Goal: Browse casually: Explore the website without a specific task or goal

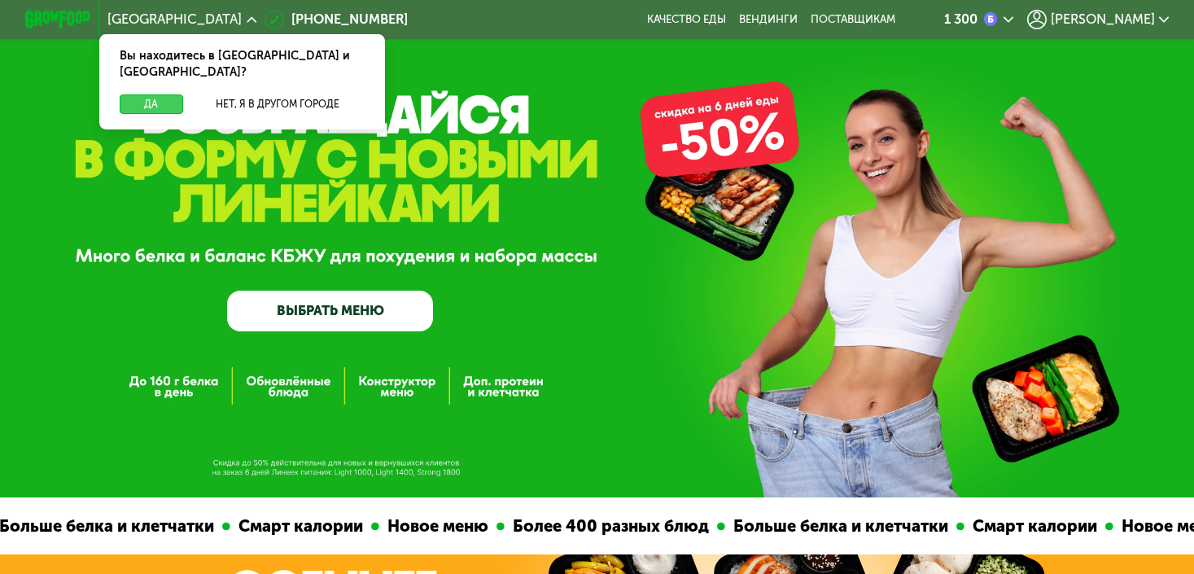
click at [151, 94] on button "Да" at bounding box center [152, 104] width 64 height 20
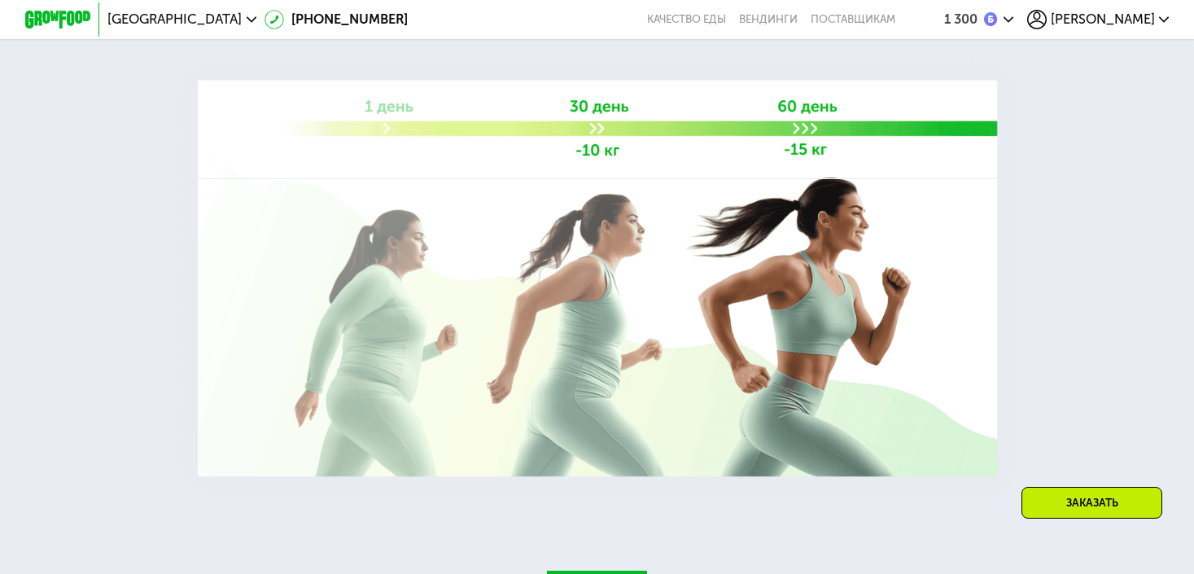
scroll to position [2429, 0]
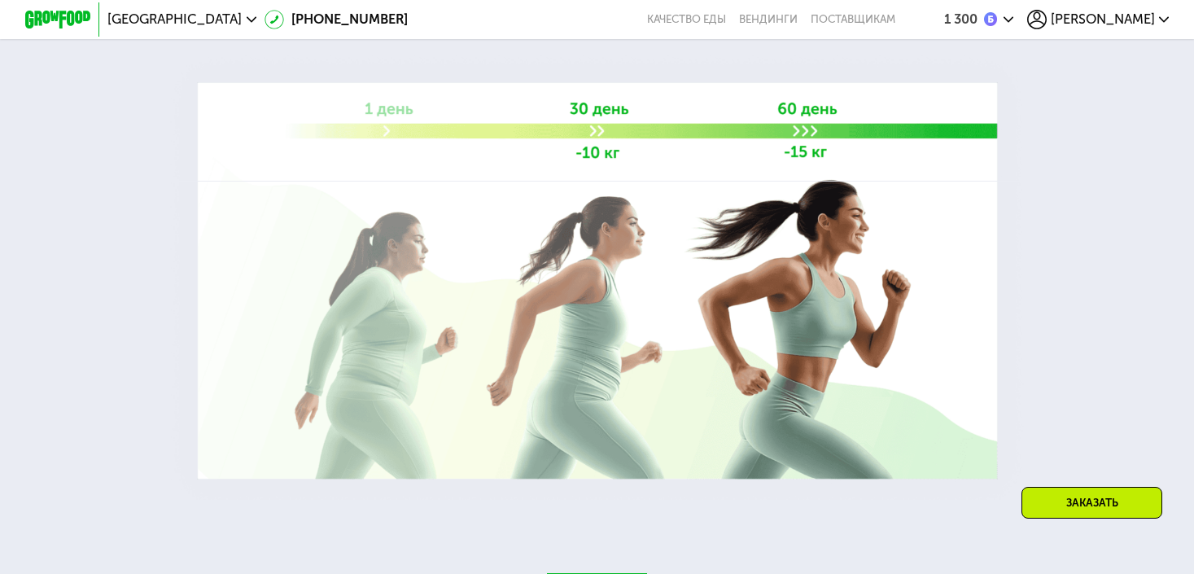
click at [285, 172] on div at bounding box center [597, 192] width 1194 height 616
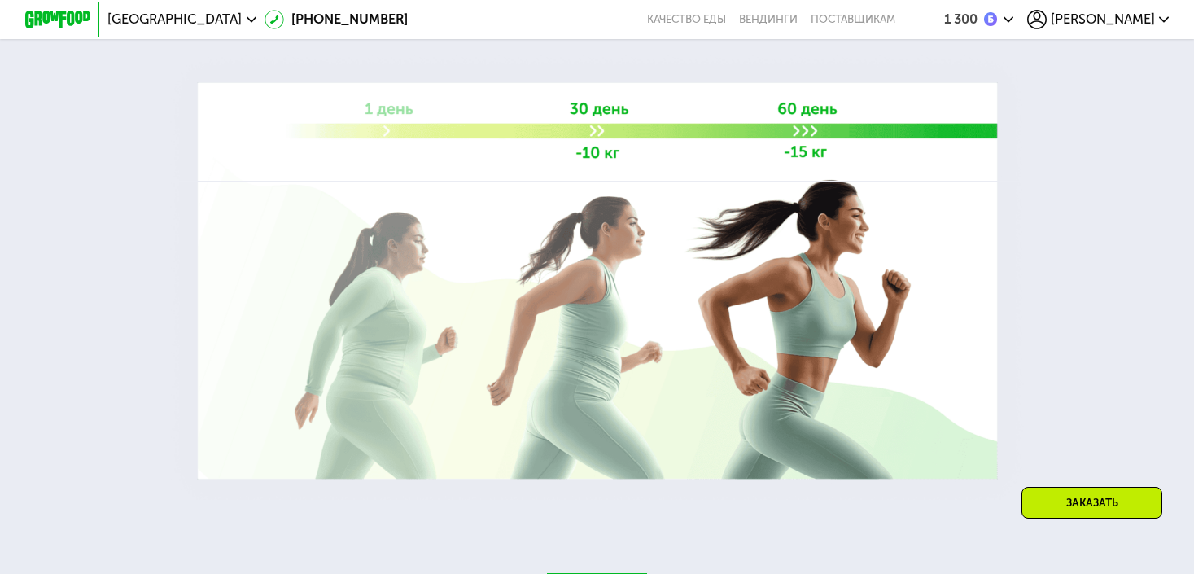
drag, startPoint x: 264, startPoint y: 78, endPoint x: 950, endPoint y: 105, distance: 686.4
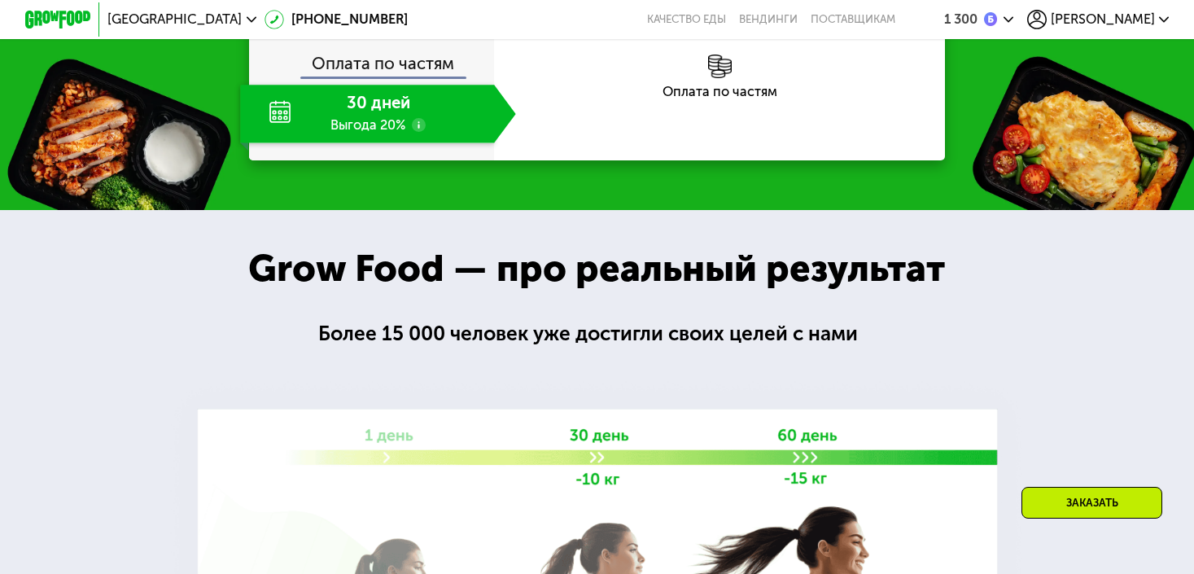
scroll to position [2279, 0]
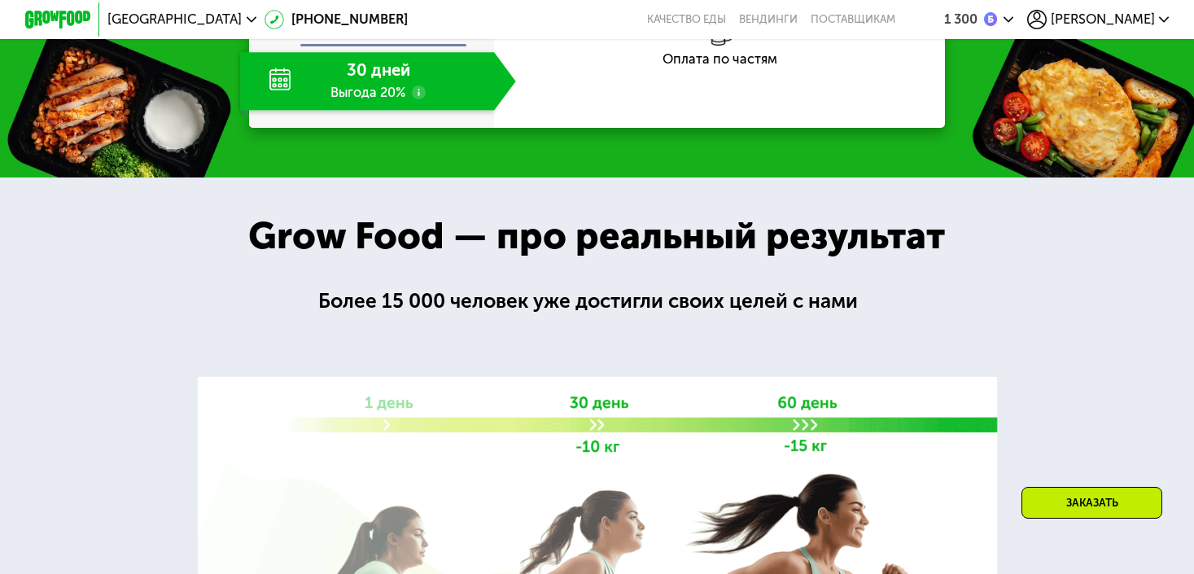
click at [539, 304] on div "Более 15 000 человек уже достигли своих целей с нами" at bounding box center [596, 301] width 556 height 31
click at [552, 265] on div at bounding box center [597, 485] width 1194 height 616
click at [552, 230] on div "Grow Food — про реальный результат" at bounding box center [596, 236] width 752 height 57
click at [567, 240] on div "Grow Food — про реальный результат" at bounding box center [596, 236] width 752 height 57
click at [567, 243] on div "Grow Food — про реальный результат" at bounding box center [596, 236] width 752 height 57
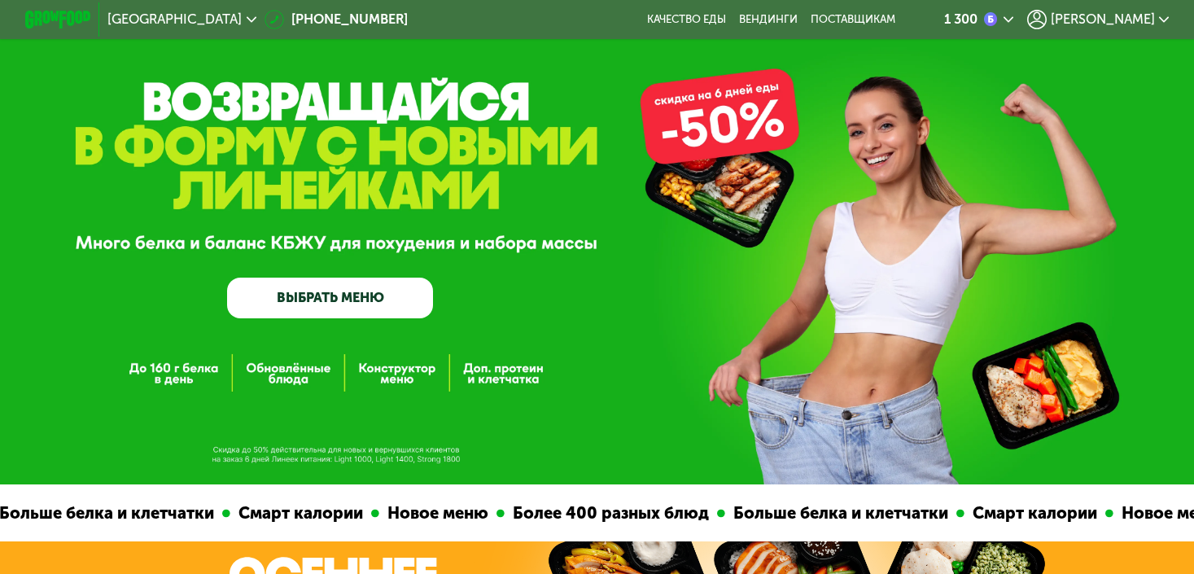
scroll to position [0, 0]
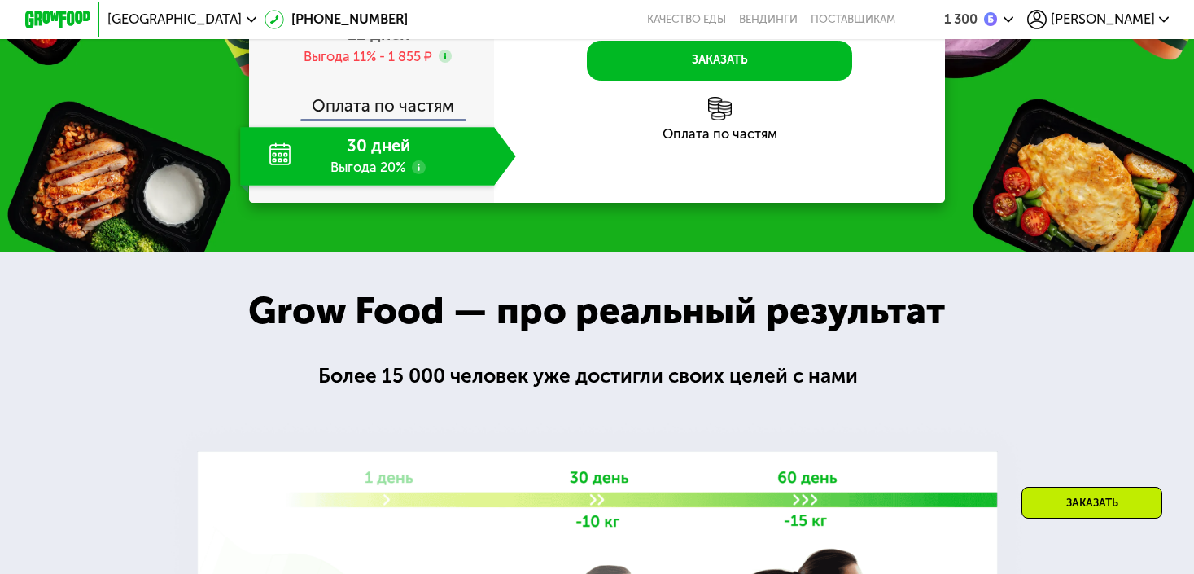
scroll to position [2206, 0]
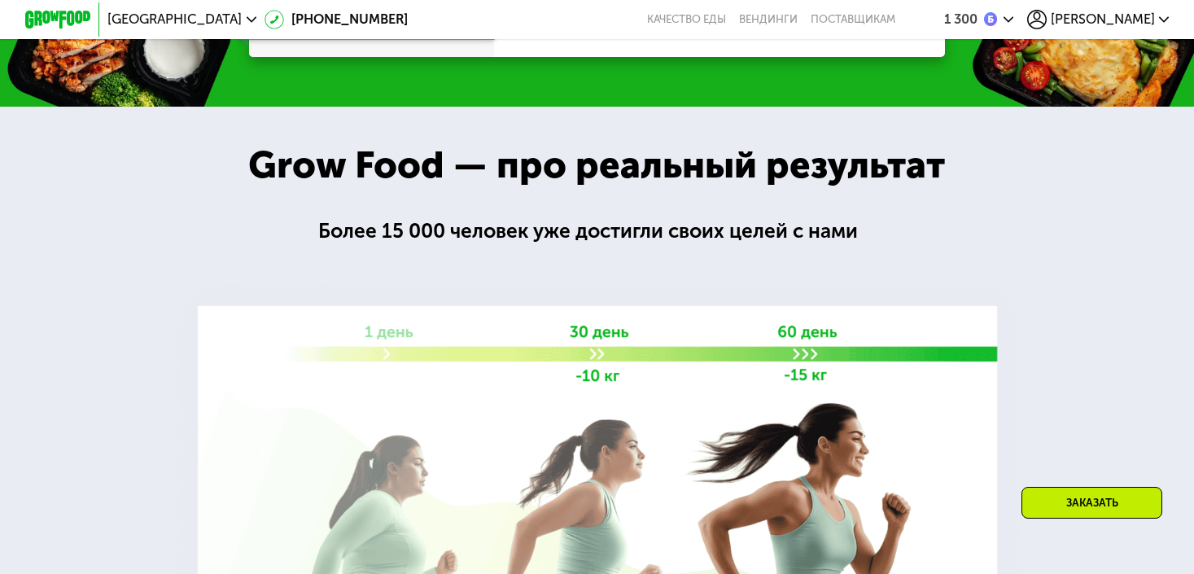
click at [89, 269] on div at bounding box center [597, 415] width 1194 height 616
click at [286, 194] on div "Grow Food — про реальный результат" at bounding box center [596, 165] width 752 height 57
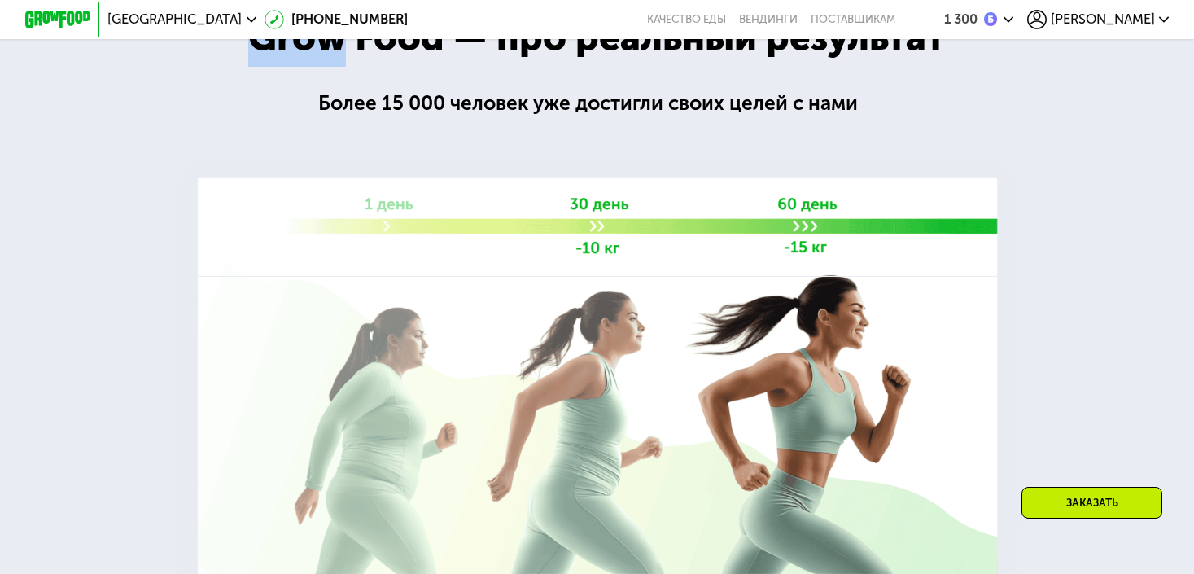
click at [286, 318] on img at bounding box center [597, 376] width 866 height 462
click at [356, 119] on div "Более 15 000 человек уже достигли своих целей с нами" at bounding box center [596, 103] width 556 height 31
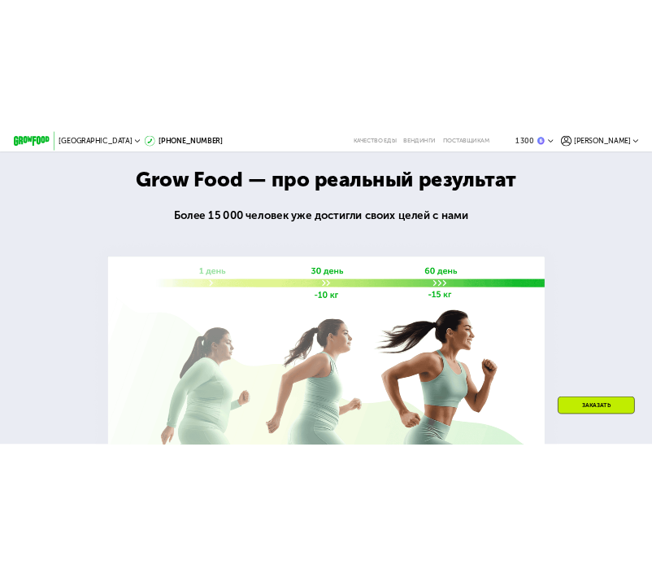
scroll to position [2417, 0]
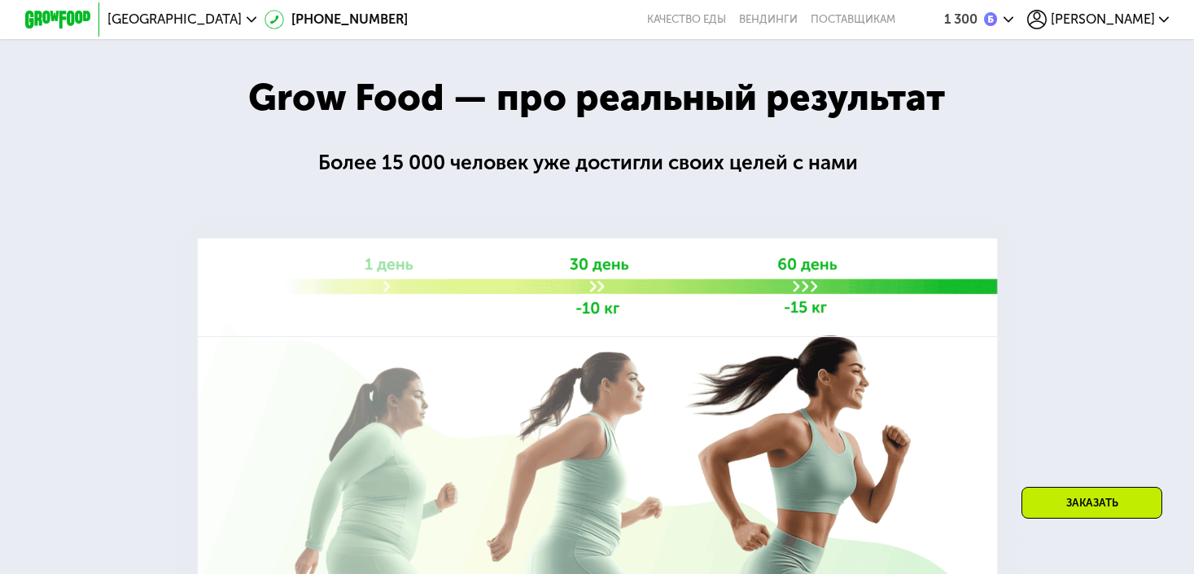
click at [734, 127] on div at bounding box center [597, 347] width 1194 height 616
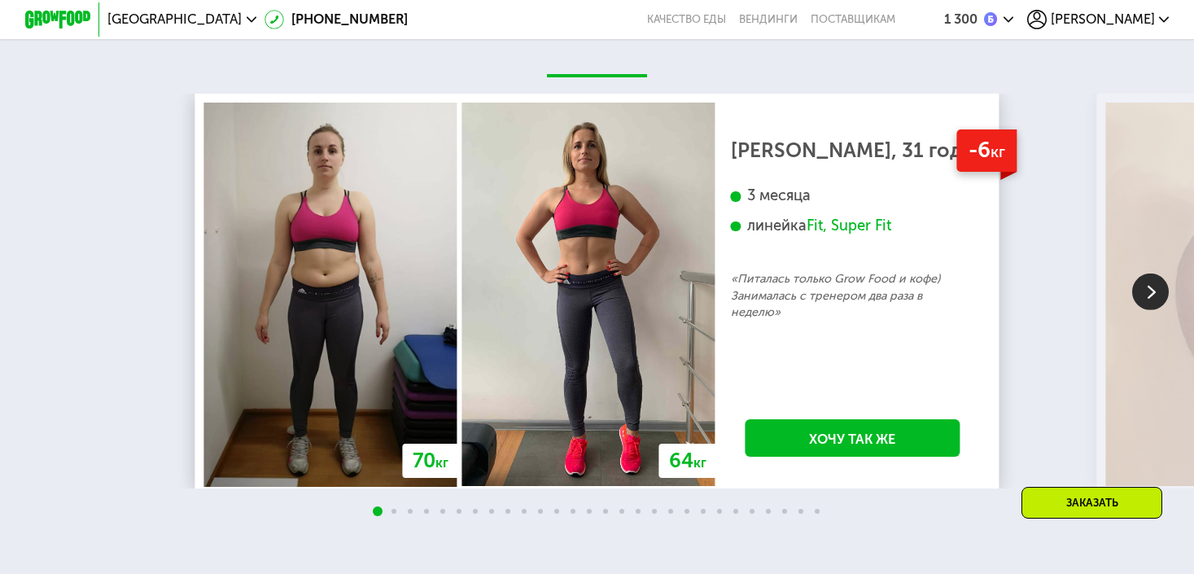
scroll to position [3076, 0]
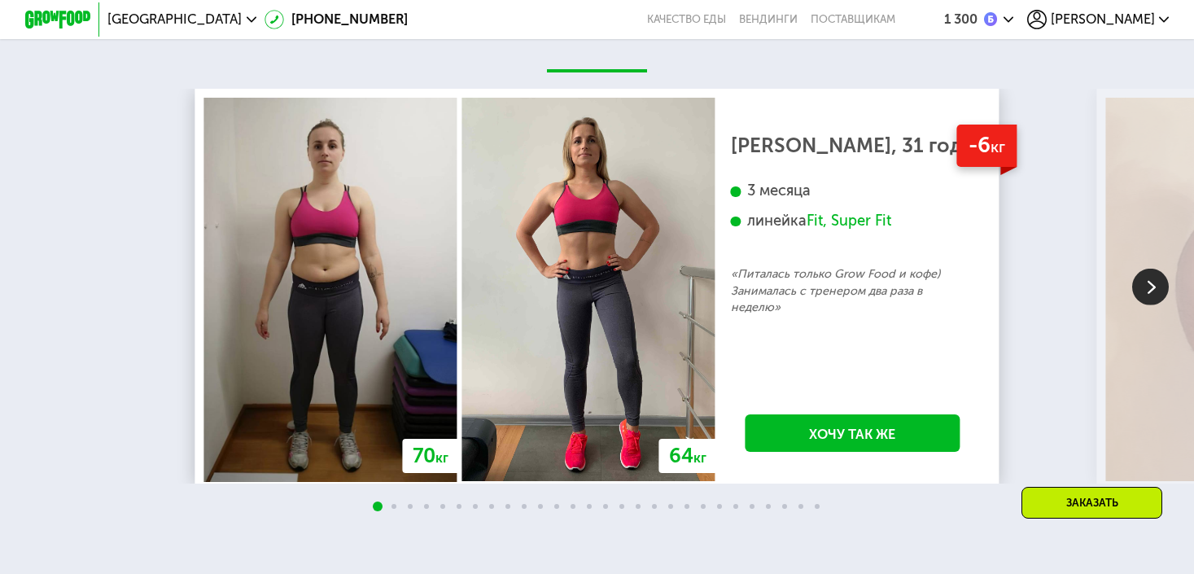
click at [146, 233] on div "70 кг 64 кг -6 кг Екатерина, 31 год 3 месяца линейка Fit, Super Fit «Питалась т…" at bounding box center [597, 286] width 1194 height 395
drag, startPoint x: 616, startPoint y: 66, endPoint x: 595, endPoint y: 68, distance: 21.3
click at [595, 68] on div "70 кг 64 кг -6 кг Екатерина, 31 год 3 месяца линейка Fit, Super Fit «Питалась т…" at bounding box center [597, 287] width 1194 height 583
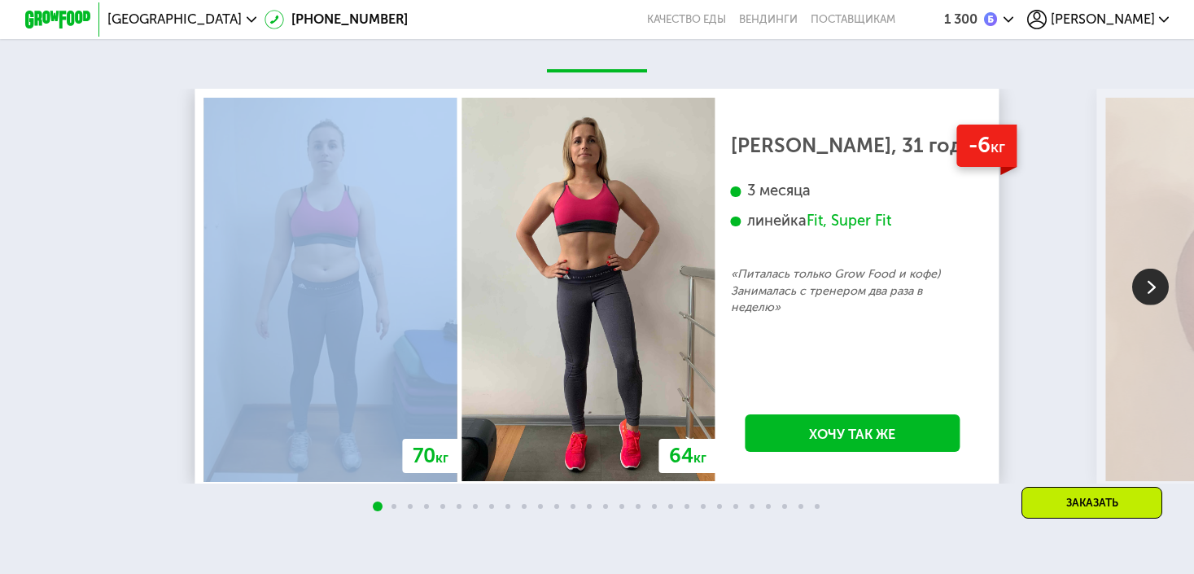
click at [595, 69] on div at bounding box center [596, 70] width 99 height 3
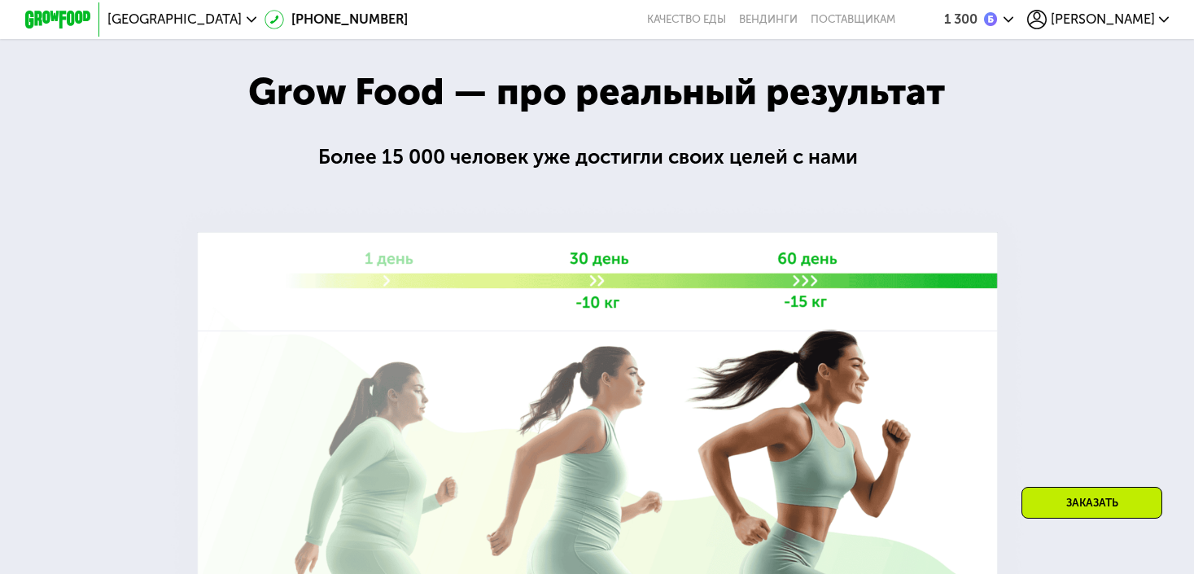
scroll to position [2424, 0]
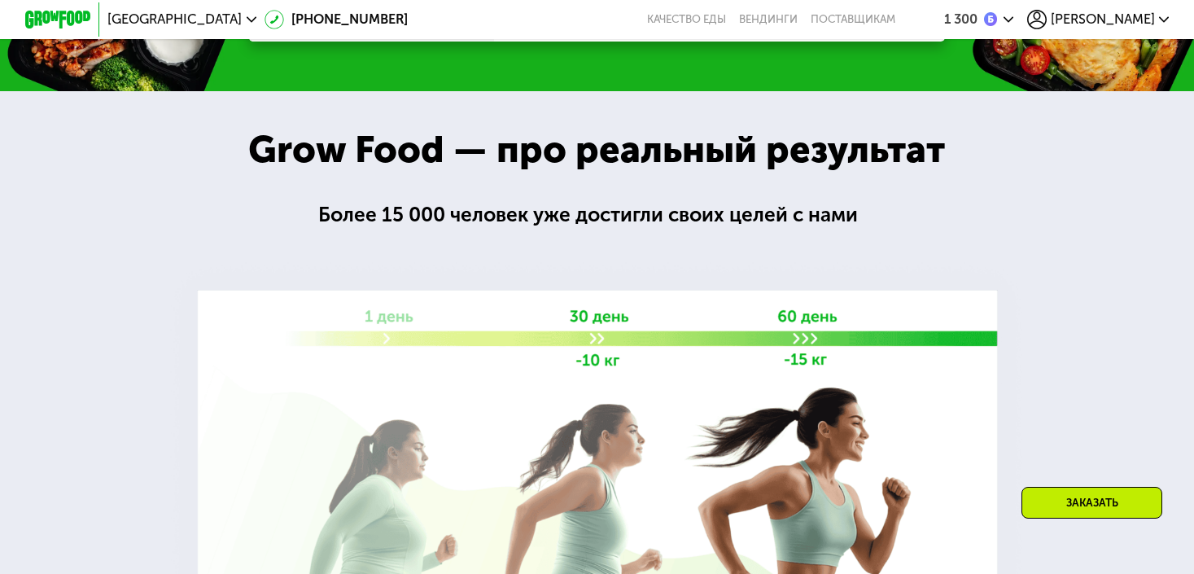
scroll to position [2206, 0]
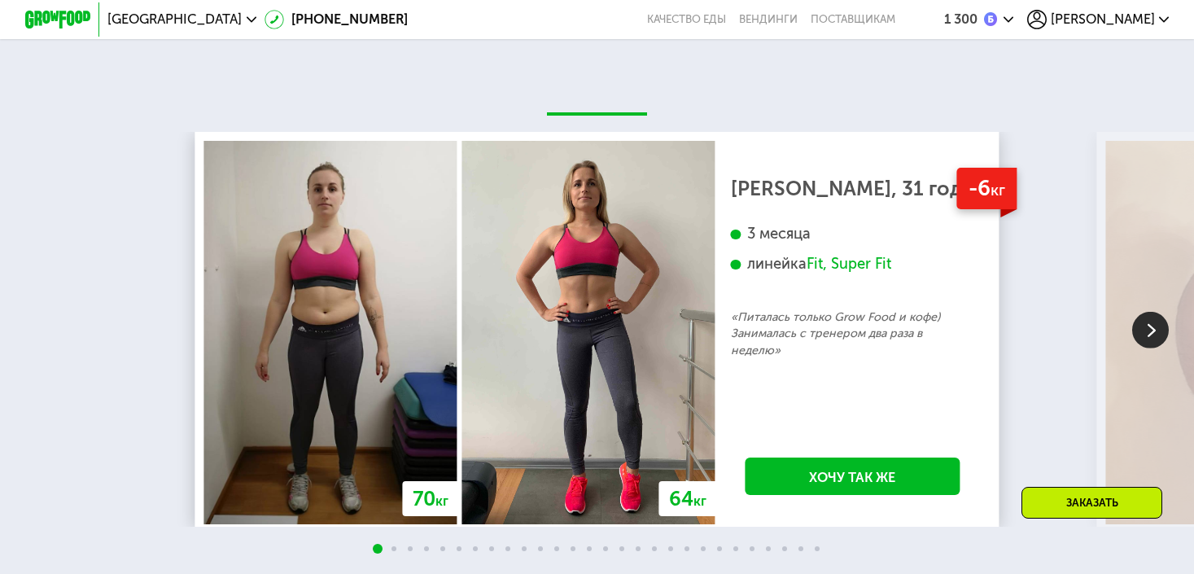
scroll to position [2893, 0]
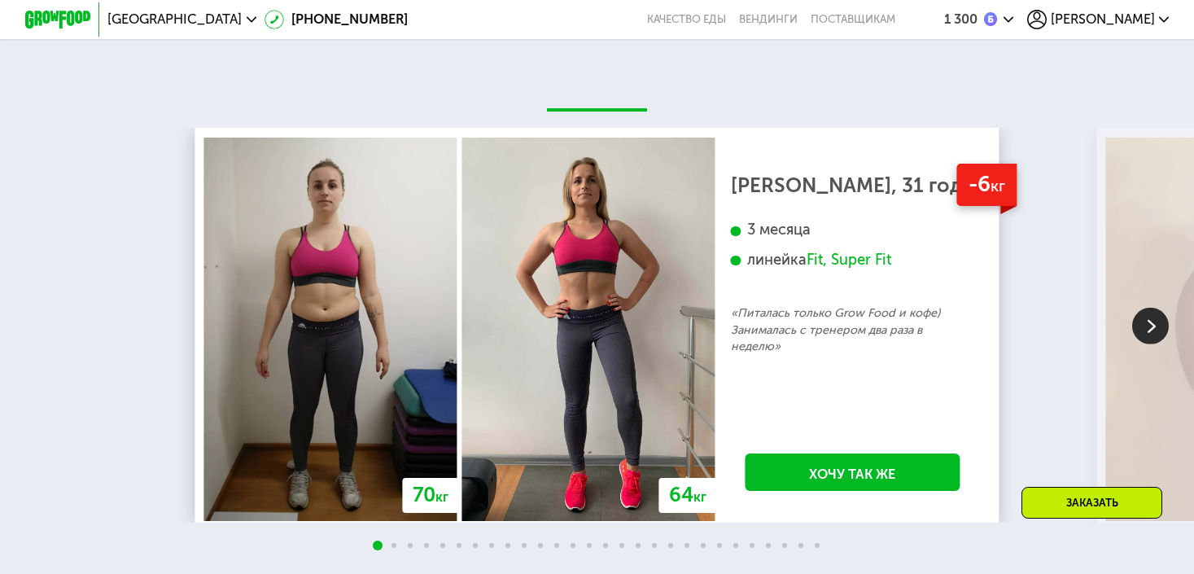
click at [46, 242] on div "70 кг 64 кг -6 кг Екатерина, 31 год 3 месяца линейка Fit, Super Fit «Питалась т…" at bounding box center [597, 325] width 1194 height 395
click at [120, 316] on div "70 кг 64 кг -6 кг Екатерина, 31 год 3 месяца линейка Fit, Super Fit «Питалась т…" at bounding box center [597, 326] width 1194 height 395
